Goal: Find specific page/section: Find specific page/section

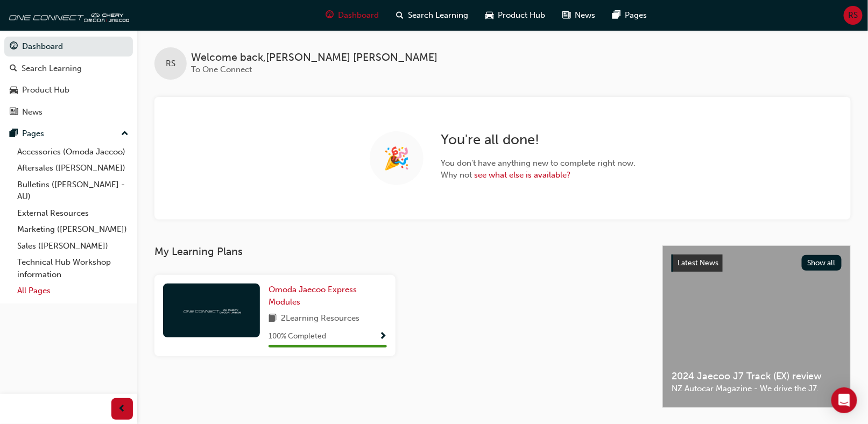
click at [35, 291] on link "All Pages" at bounding box center [73, 290] width 120 height 17
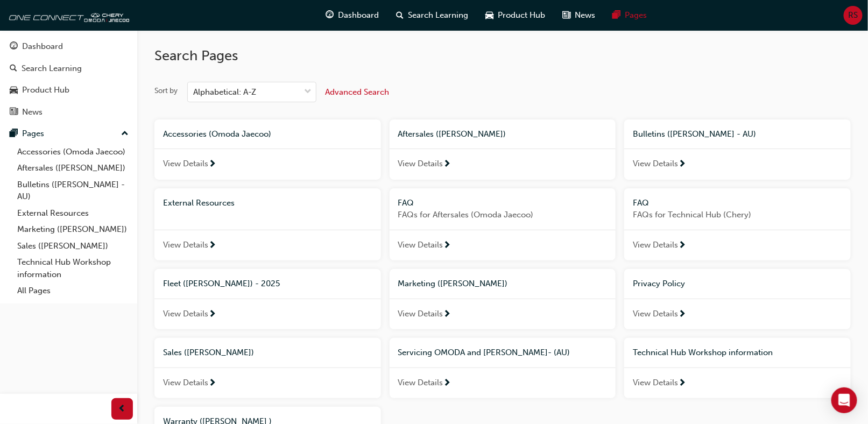
click at [197, 284] on span "Fleet ([PERSON_NAME]) - 2025" at bounding box center [221, 284] width 117 height 10
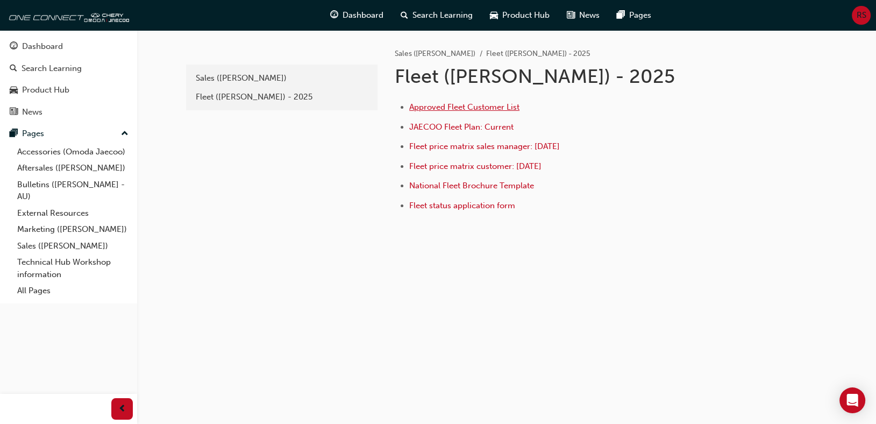
click at [459, 107] on span "Approved Fleet Customer List" at bounding box center [464, 107] width 110 height 10
